Goal: Navigation & Orientation: Find specific page/section

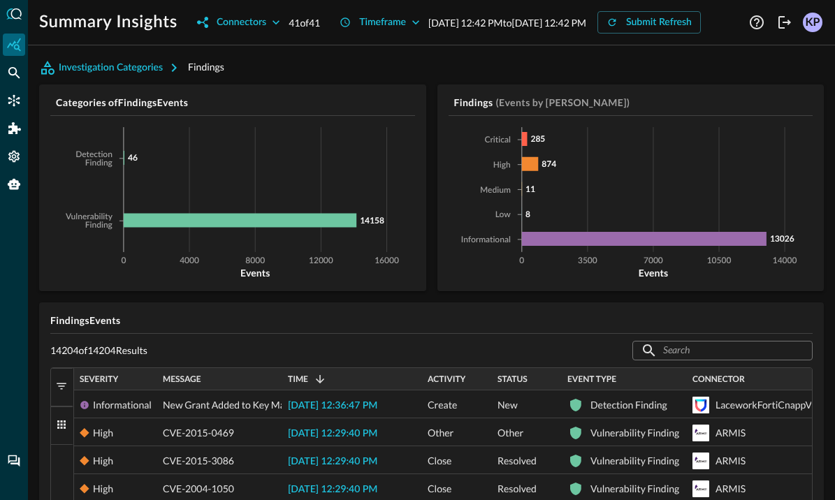
click at [386, 110] on h5 "Categories of Findings Events" at bounding box center [235, 103] width 359 height 14
